Goal: Communication & Community: Connect with others

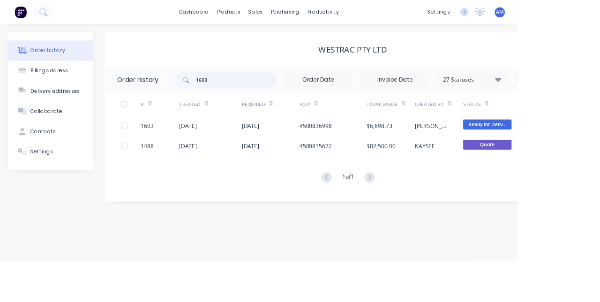
click at [288, 91] on input "1603" at bounding box center [273, 92] width 93 height 19
type input "1"
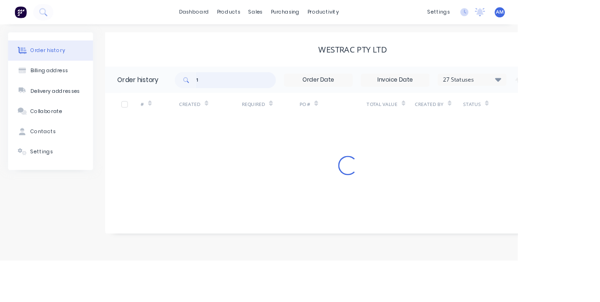
click at [289, 94] on input "1" at bounding box center [273, 92] width 93 height 19
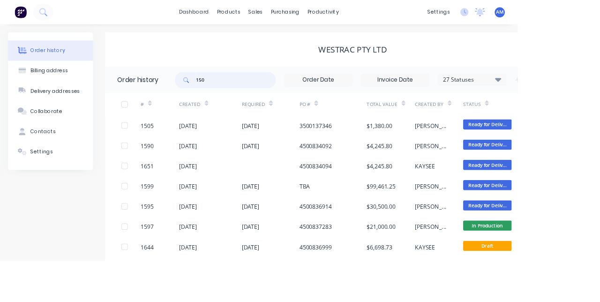
type input "1505"
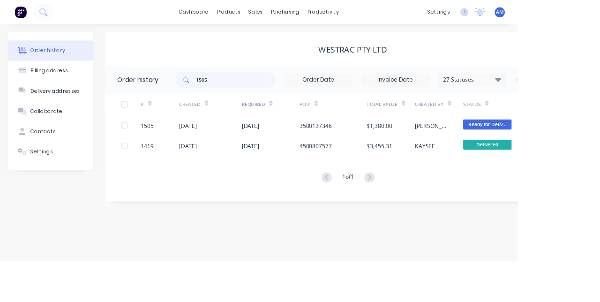
click at [396, 148] on div "3500137346" at bounding box center [386, 145] width 78 height 23
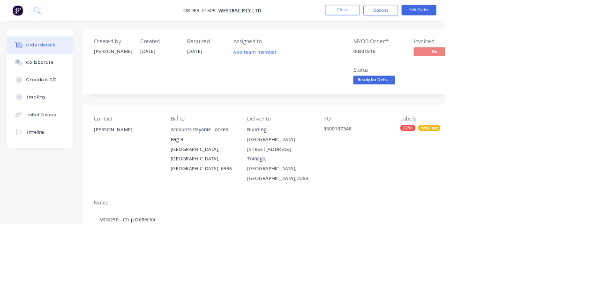
click at [45, 85] on div "Collaborate" at bounding box center [54, 84] width 37 height 8
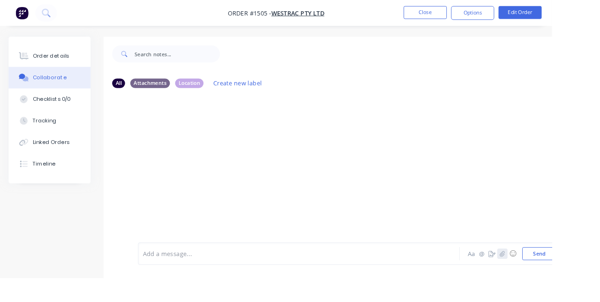
click at [546, 281] on button "button" at bounding box center [546, 275] width 11 height 11
click at [548, 279] on icon "button" at bounding box center [546, 275] width 5 height 6
click at [588, 283] on button "Send" at bounding box center [586, 276] width 37 height 14
